Goal: Transaction & Acquisition: Subscribe to service/newsletter

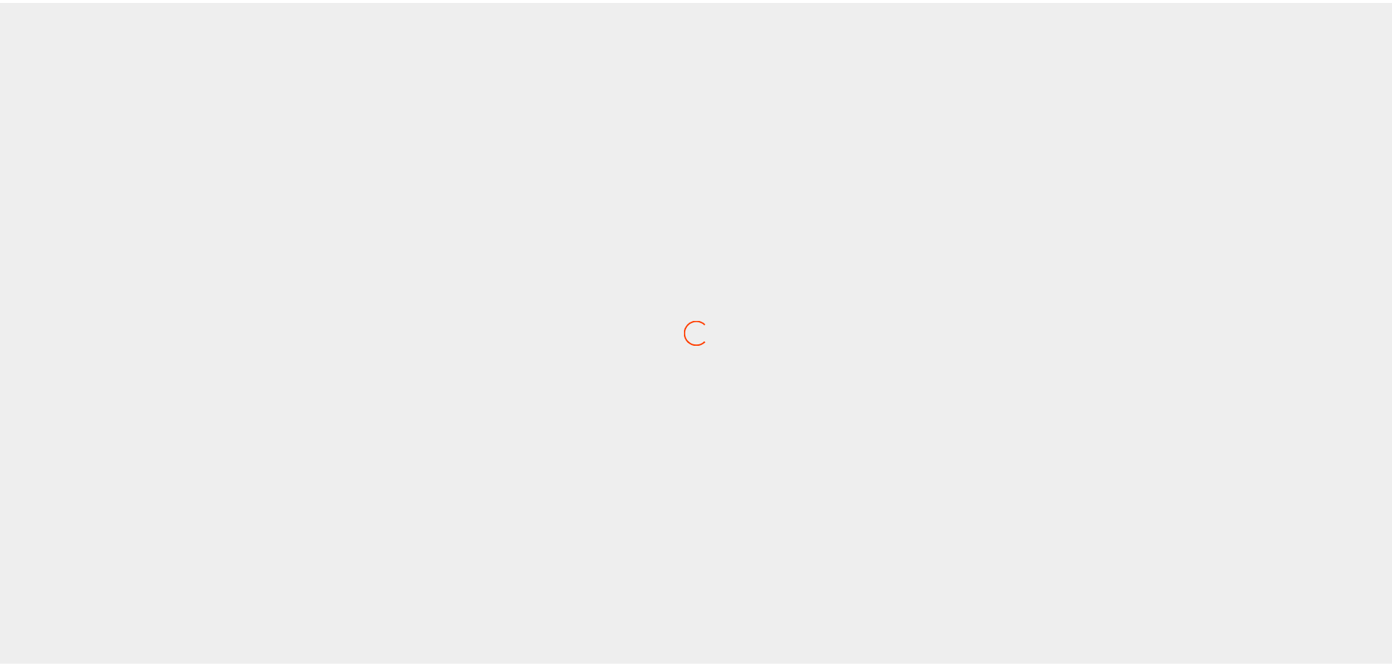
scroll to position [145, 0]
